Goal: Information Seeking & Learning: Check status

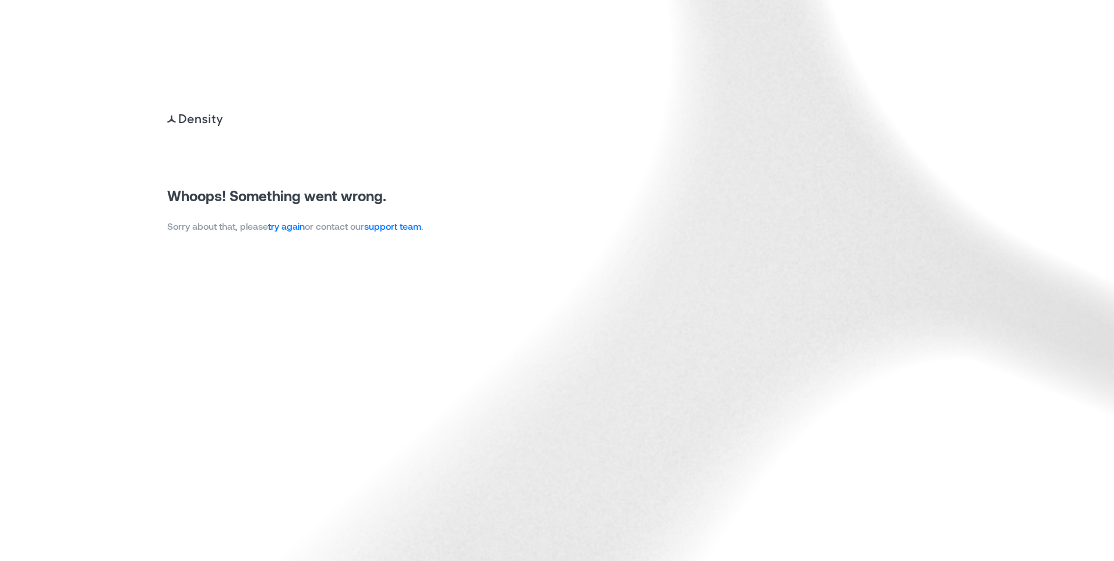
click at [1105, 152] on img at bounding box center [557, 280] width 1114 height 561
click at [294, 221] on link "try again" at bounding box center [286, 225] width 37 height 11
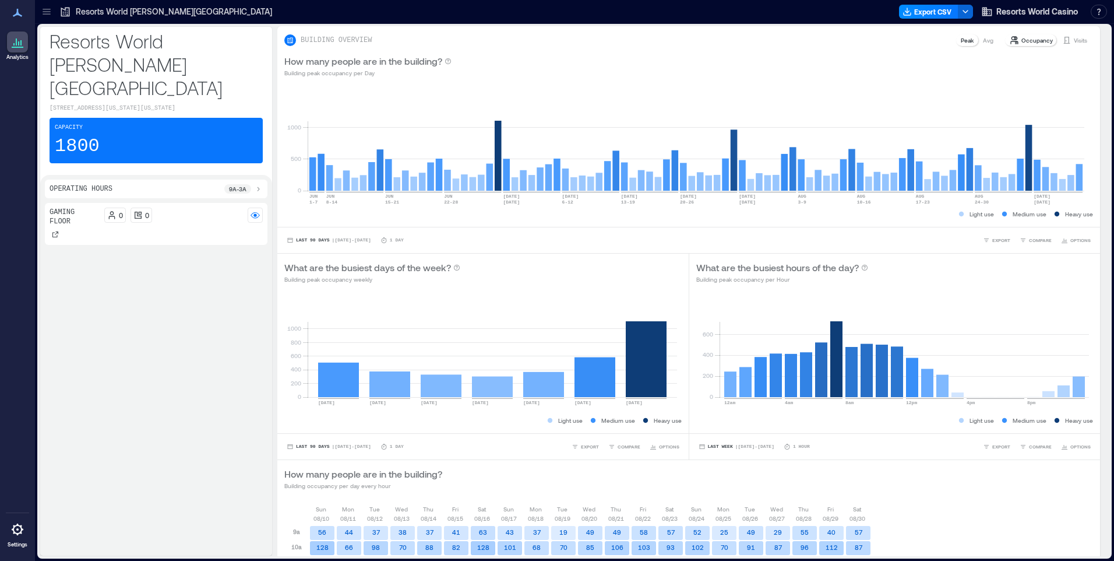
click at [1069, 23] on div "Resorts World Hudson Valley Export CSV Resorts World Casino Resources API Docum…" at bounding box center [574, 12] width 1079 height 24
click at [1074, 36] on p "Visits" at bounding box center [1080, 40] width 13 height 9
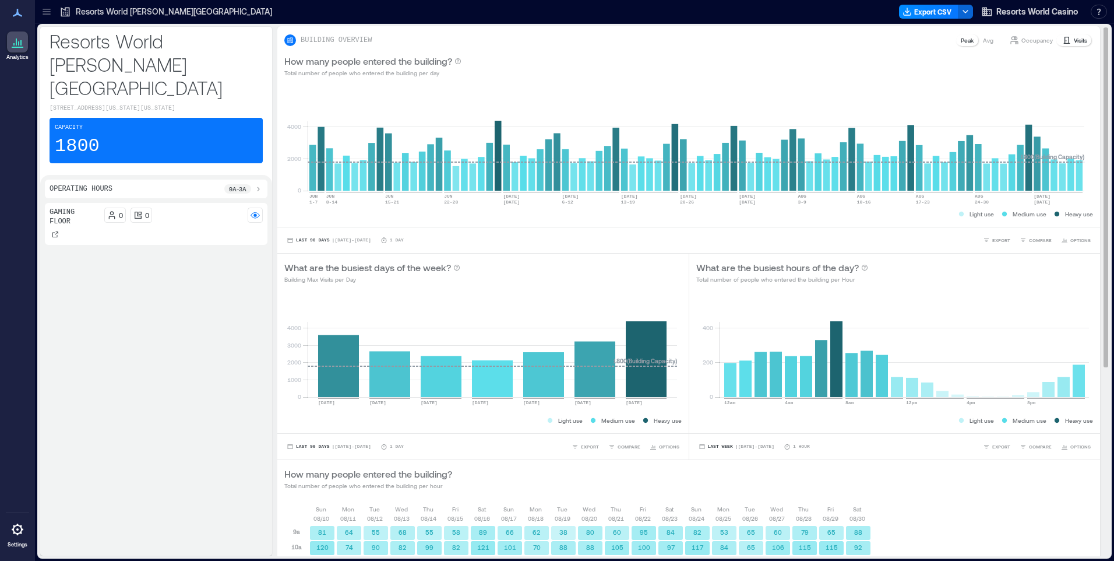
click at [1074, 39] on p "Visits" at bounding box center [1080, 40] width 13 height 9
